Goal: Task Accomplishment & Management: Manage account settings

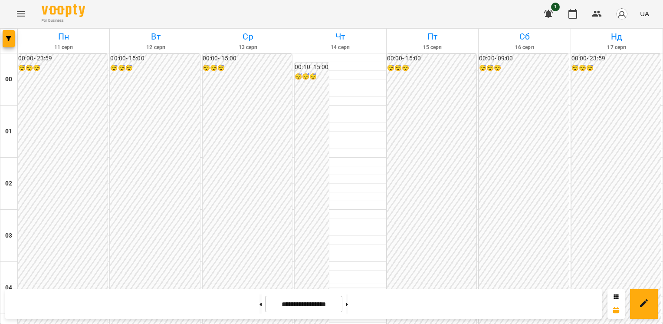
scroll to position [685, 0]
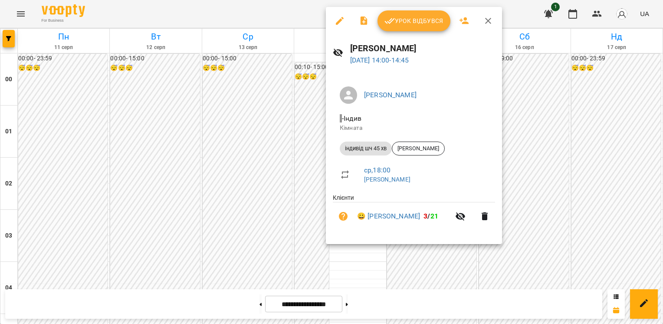
click at [411, 19] on span "Урок відбувся" at bounding box center [413, 21] width 59 height 10
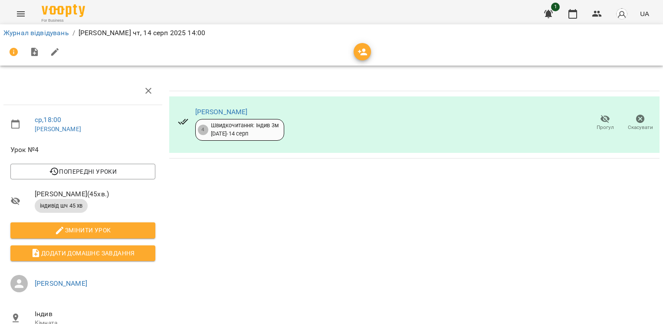
click at [600, 118] on icon "button" at bounding box center [605, 119] width 10 height 8
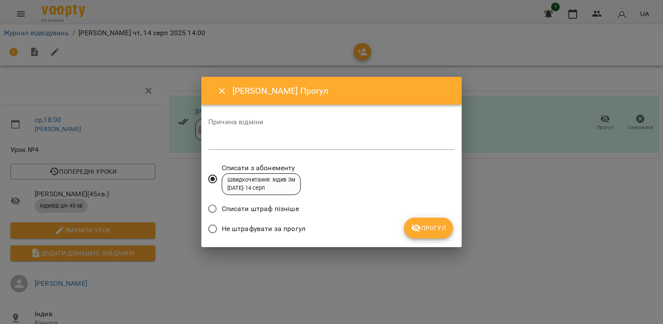
click at [393, 139] on textarea at bounding box center [331, 142] width 246 height 8
type textarea "*******"
drag, startPoint x: 435, startPoint y: 239, endPoint x: 435, endPoint y: 229, distance: 9.6
click at [435, 229] on div "Причина відміни ******* * Списати з абонементу Швидкочитання: Індив 3м [DATE] -…" at bounding box center [331, 175] width 246 height 128
click at [435, 229] on span "Прогул" at bounding box center [428, 227] width 35 height 10
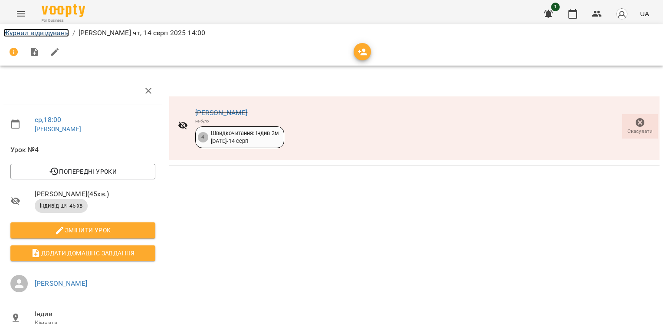
click at [56, 30] on link "Журнал відвідувань" at bounding box center [35, 33] width 65 height 8
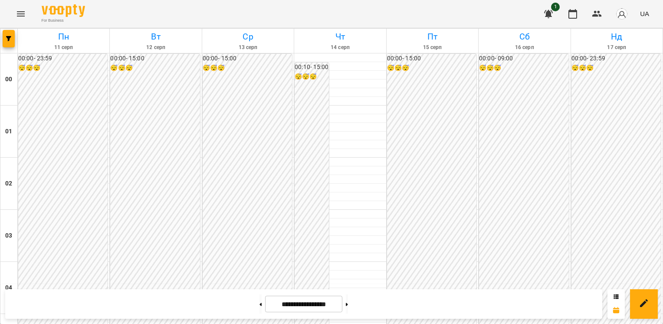
scroll to position [918, 0]
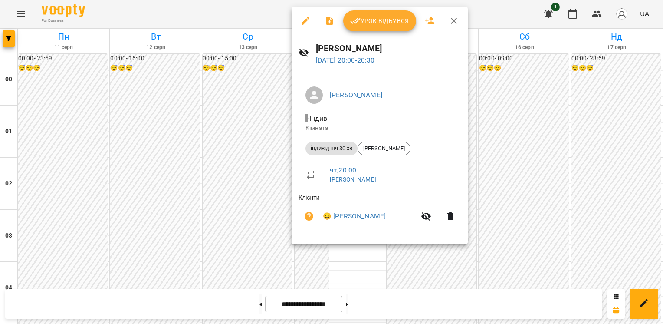
click at [302, 16] on icon "button" at bounding box center [305, 21] width 10 height 10
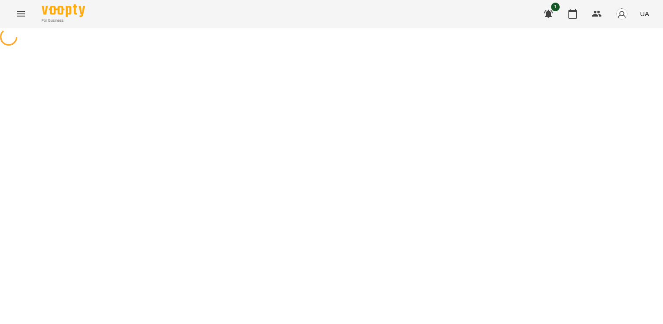
select select "**********"
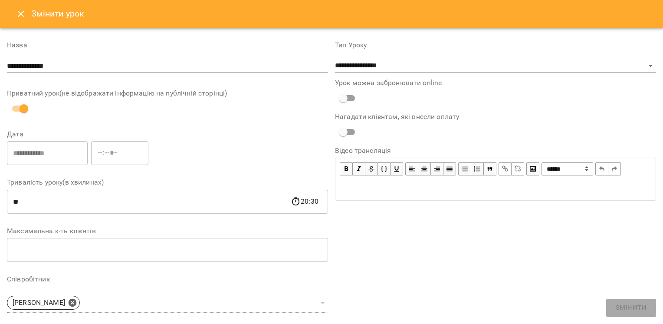
click at [22, 9] on icon "Close" at bounding box center [21, 14] width 10 height 10
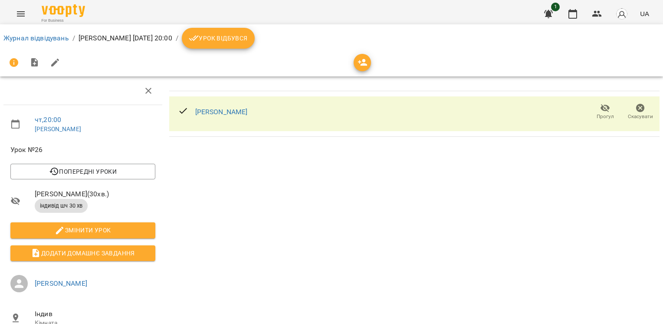
click at [638, 107] on icon "button" at bounding box center [640, 108] width 10 height 10
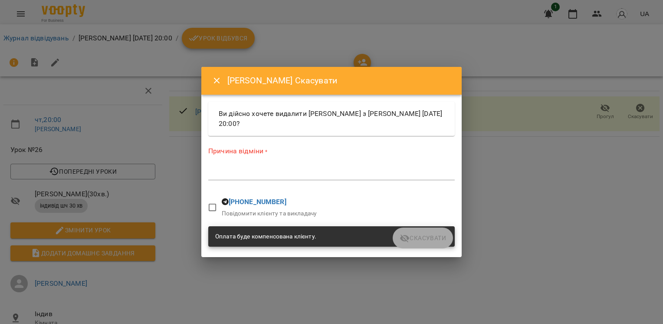
click at [238, 177] on textarea at bounding box center [331, 173] width 246 height 8
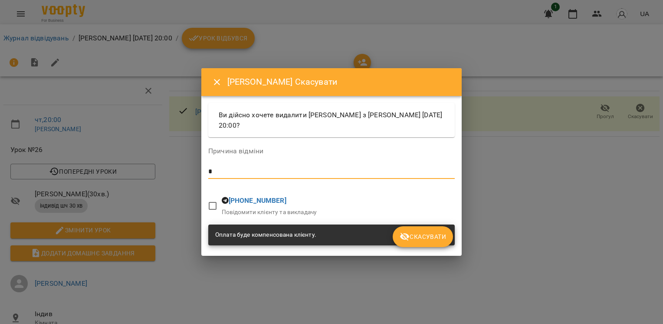
type textarea "*"
click at [441, 231] on span "Скасувати" at bounding box center [422, 236] width 46 height 10
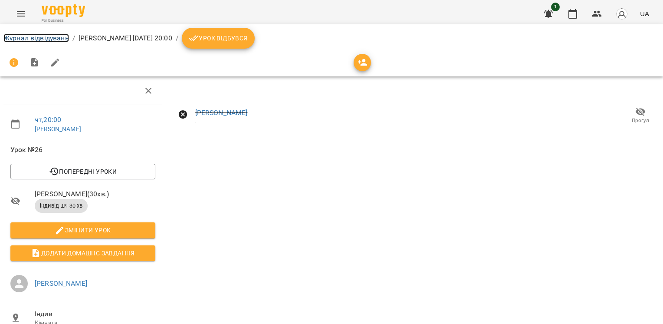
click at [48, 36] on link "Журнал відвідувань" at bounding box center [35, 38] width 65 height 8
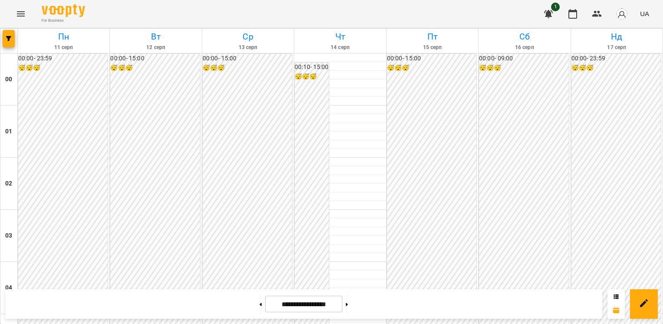
scroll to position [672, 0]
